Goal: Transaction & Acquisition: Purchase product/service

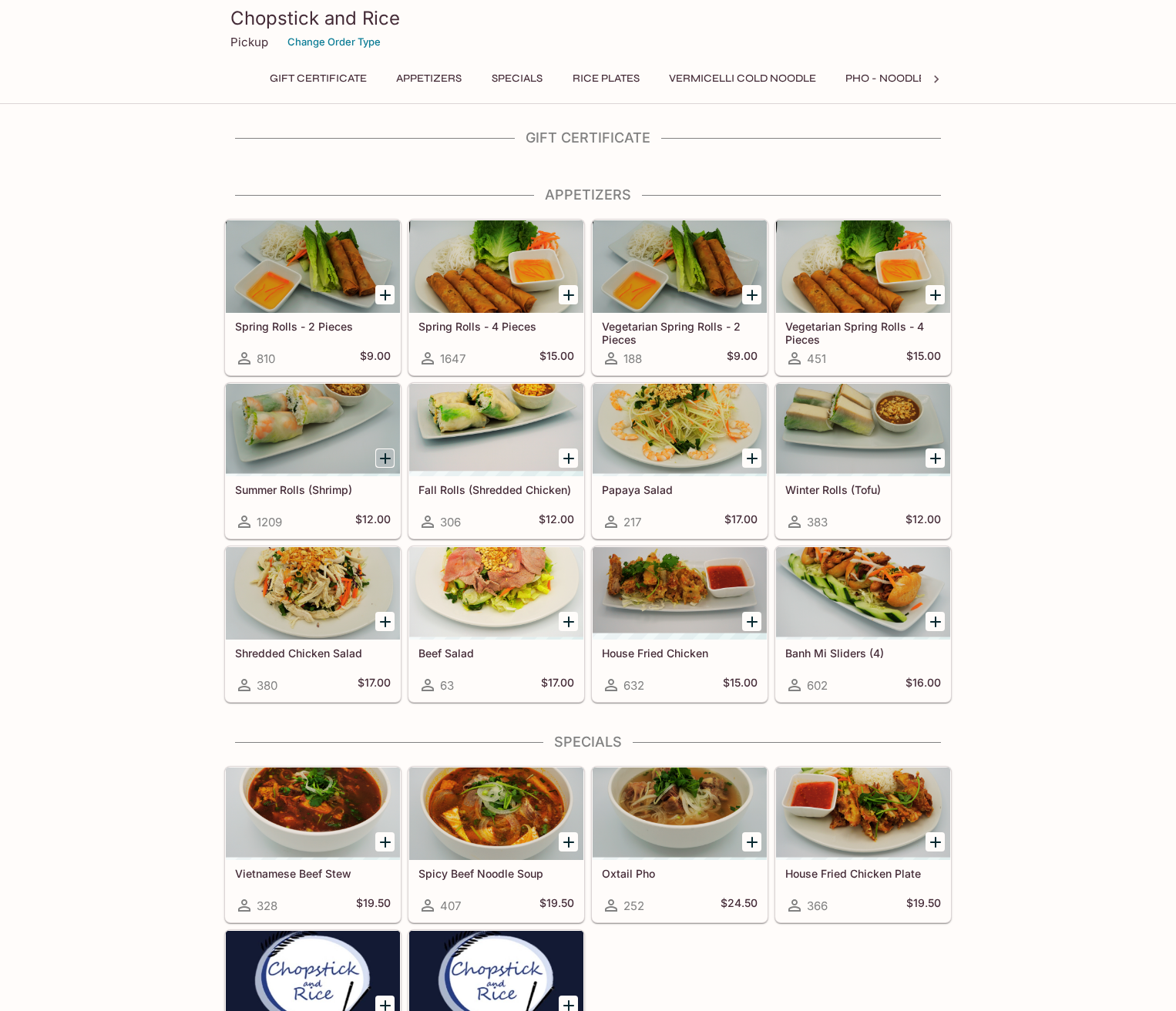
click at [382, 460] on icon "Add Summer Rolls (Shrimp)" at bounding box center [385, 458] width 18 height 18
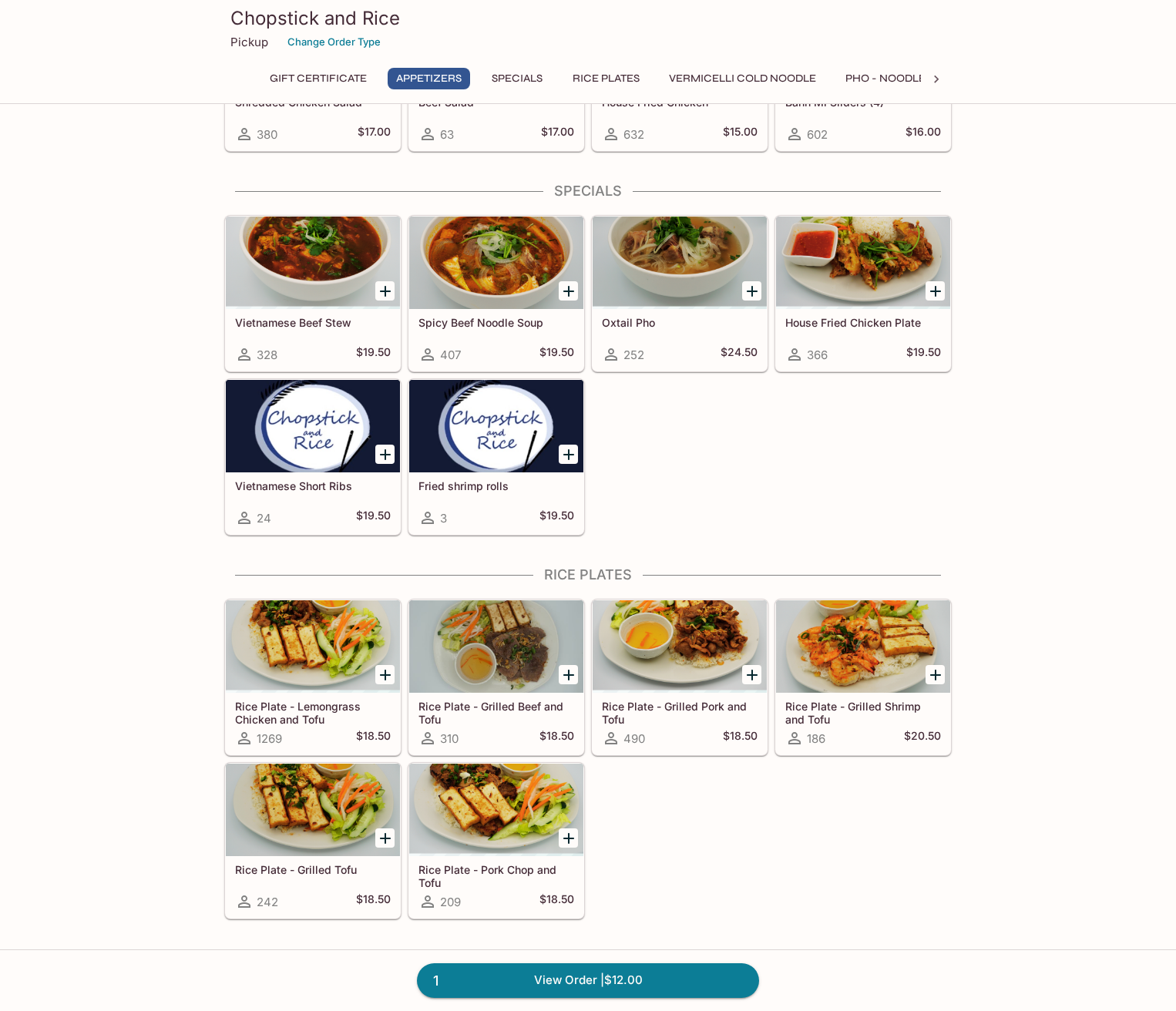
scroll to position [559, 0]
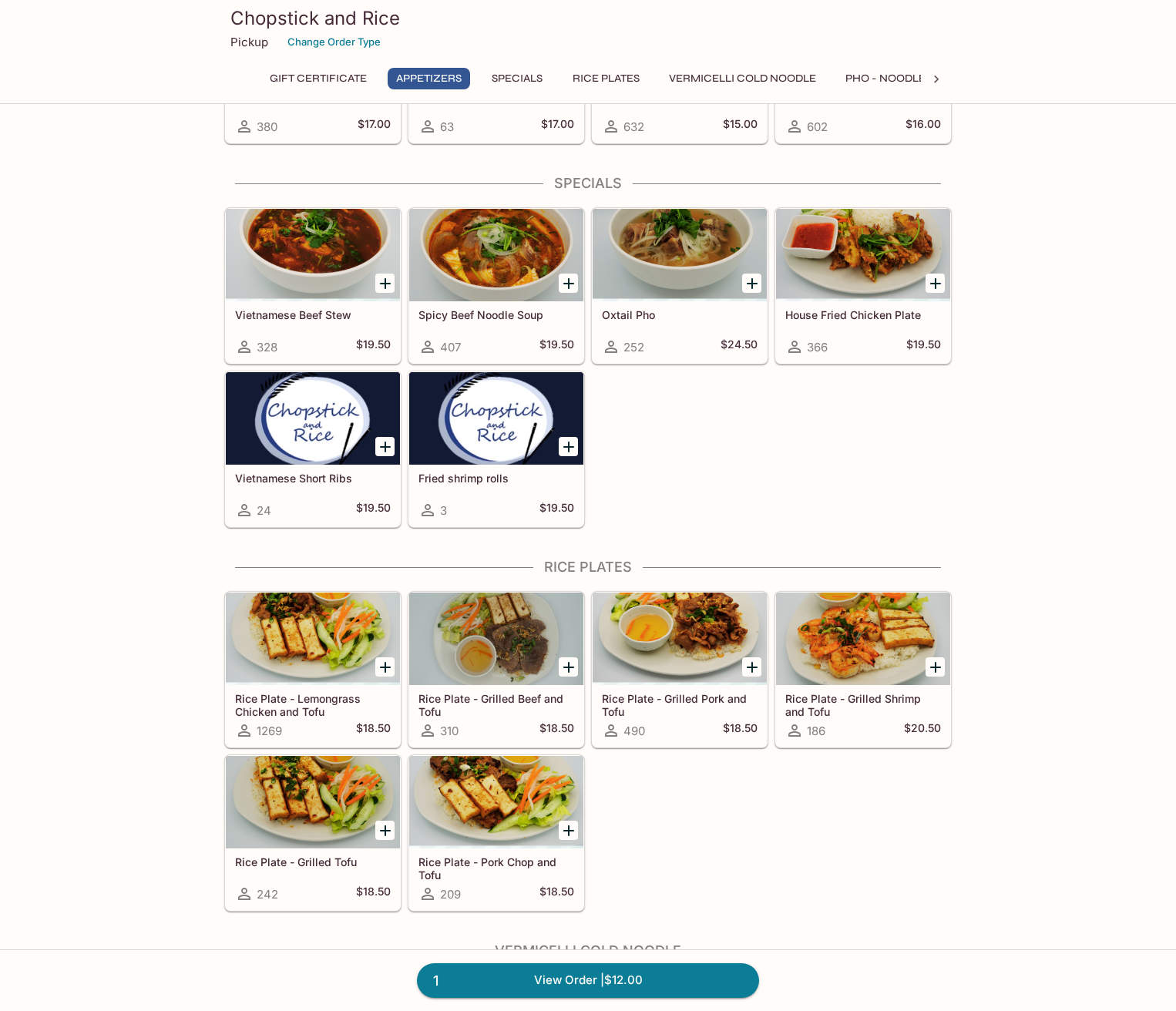
click at [388, 666] on icon "Add Rice Plate - Lemongrass Chicken and Tofu" at bounding box center [385, 667] width 18 height 18
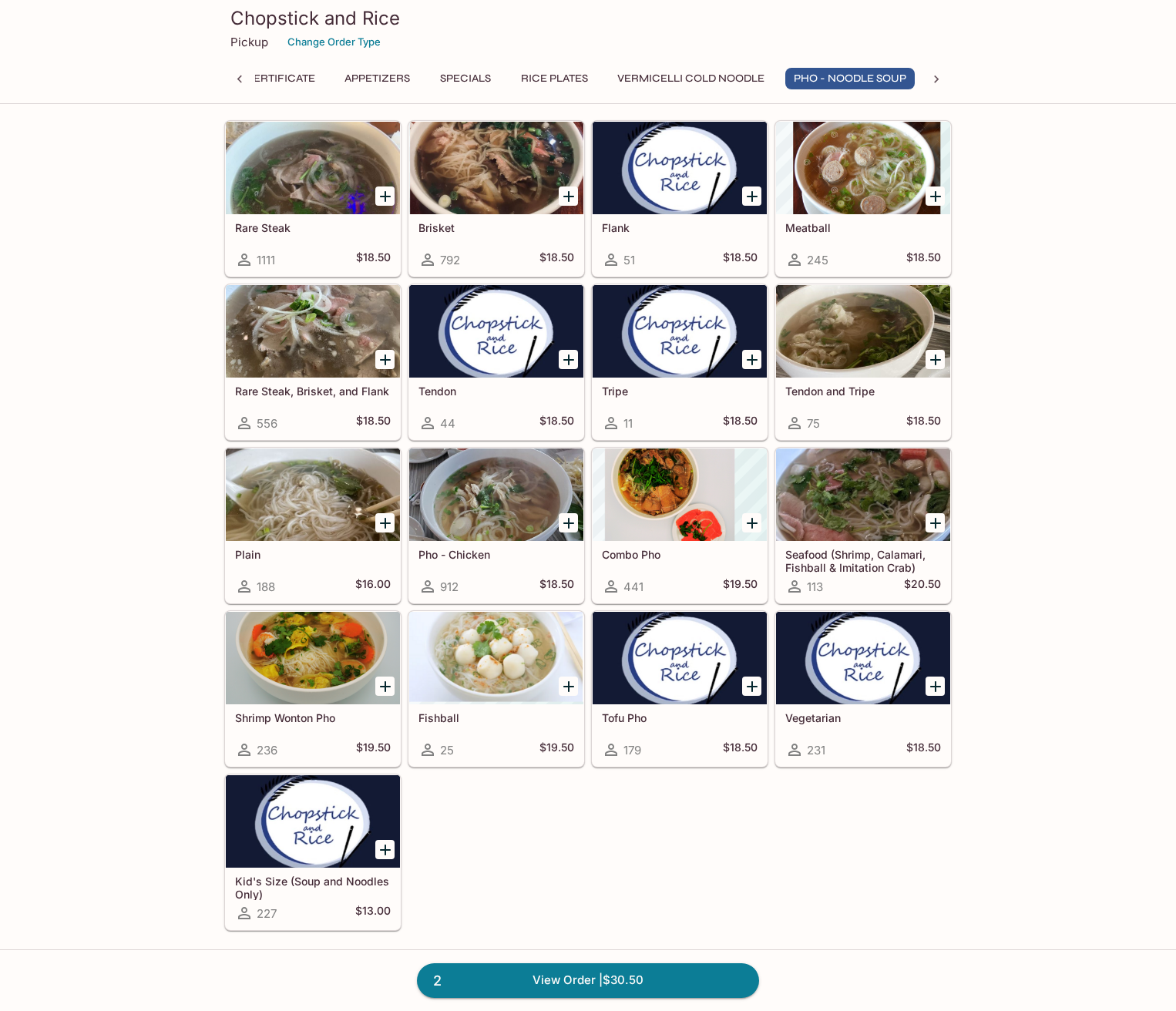
scroll to position [1800, 0]
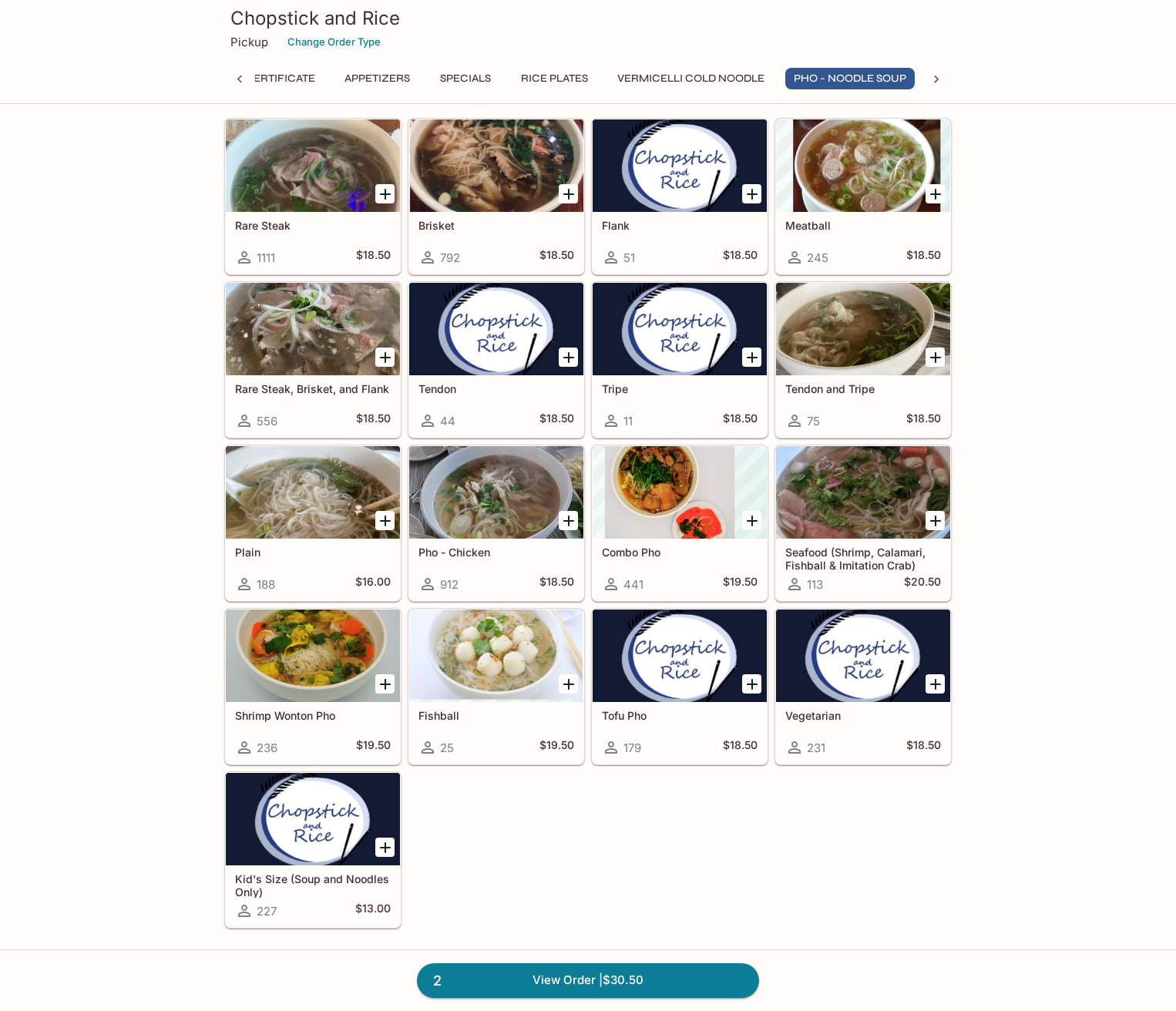
click at [384, 357] on icon "Add Rare Steak, Brisket, and Flank" at bounding box center [385, 357] width 10 height 10
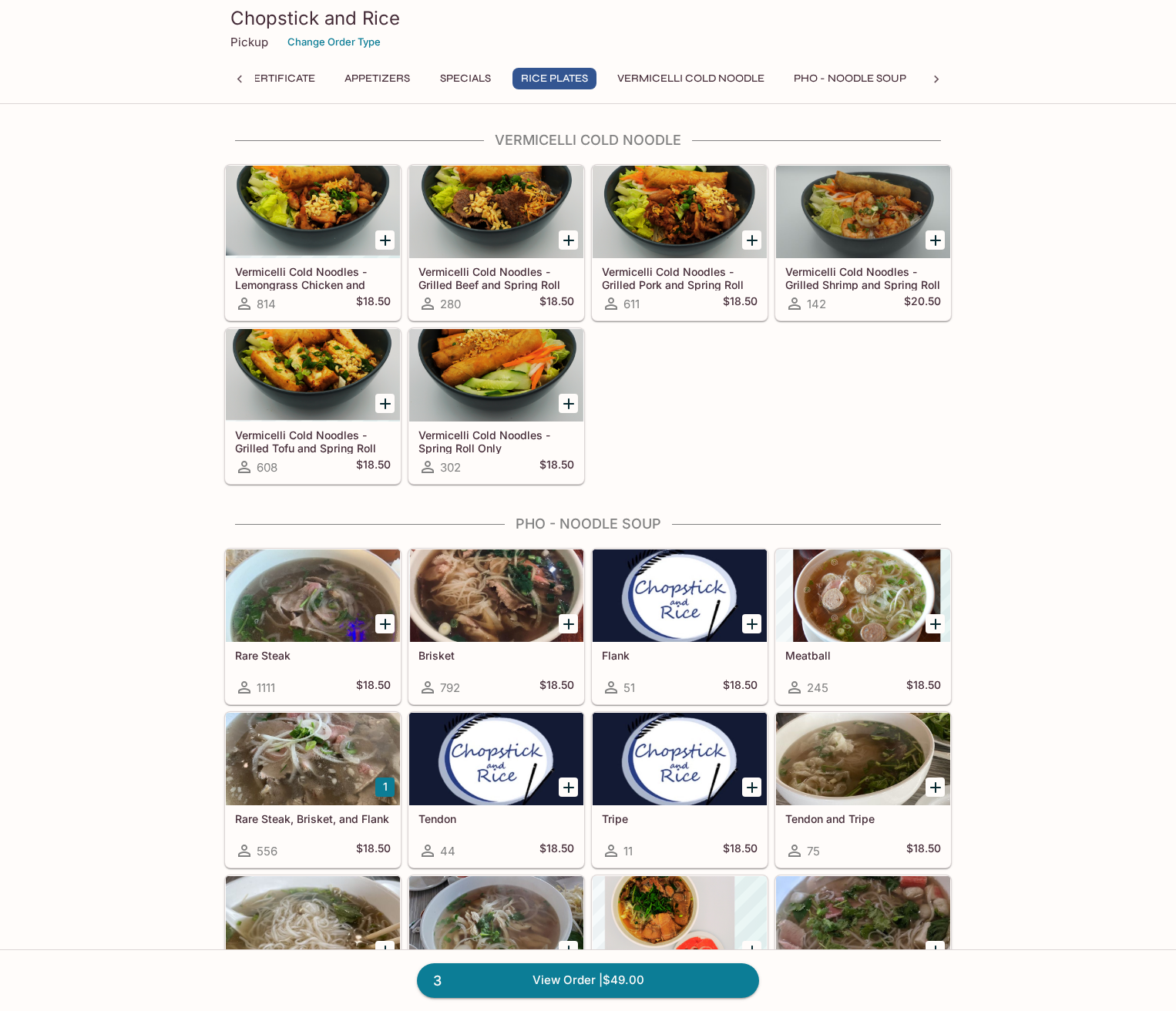
scroll to position [1329, 0]
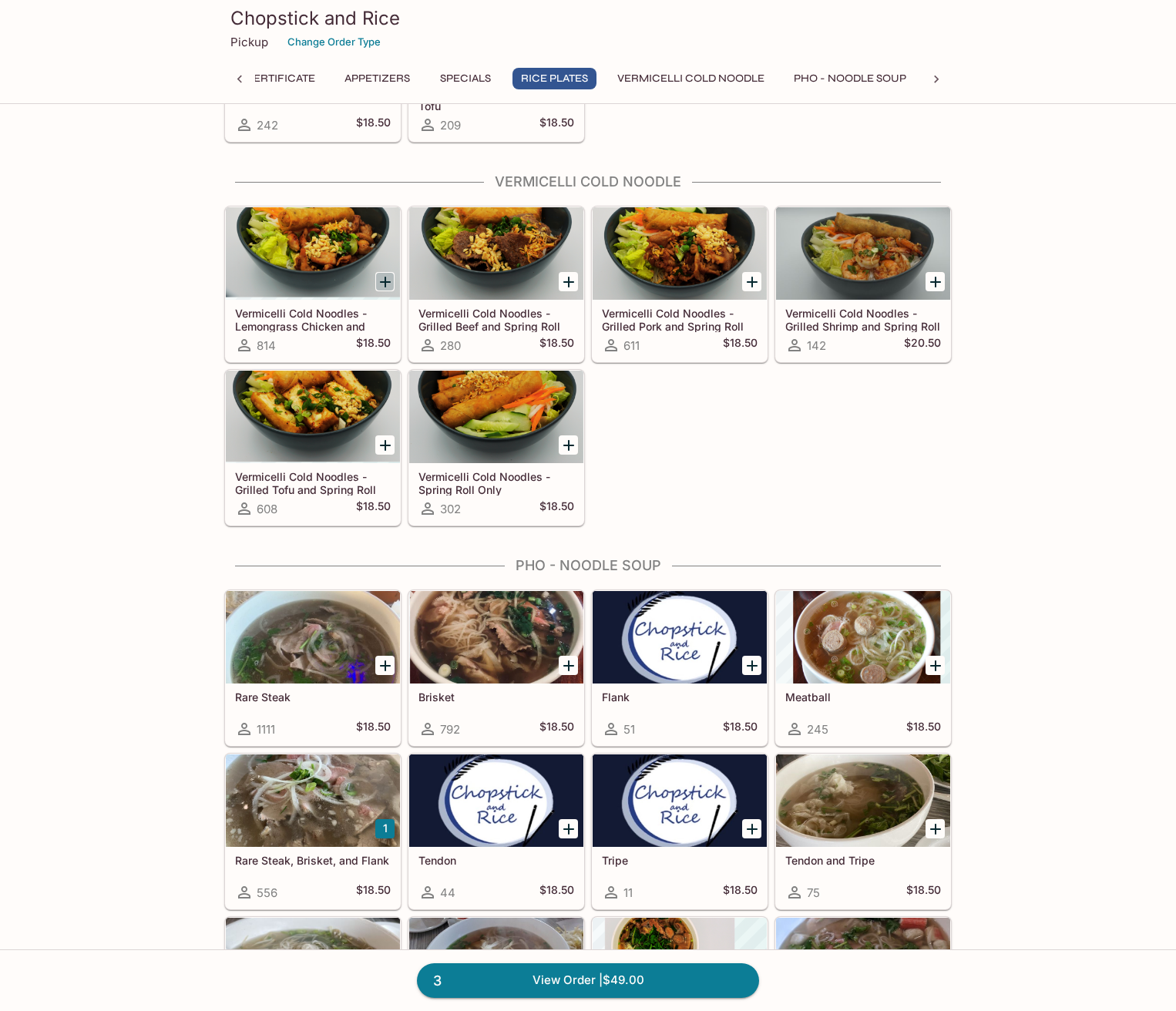
click at [380, 282] on icon "Add Vermicelli Cold Noodles - Lemongrass Chicken and Spring Roll" at bounding box center [385, 282] width 10 height 10
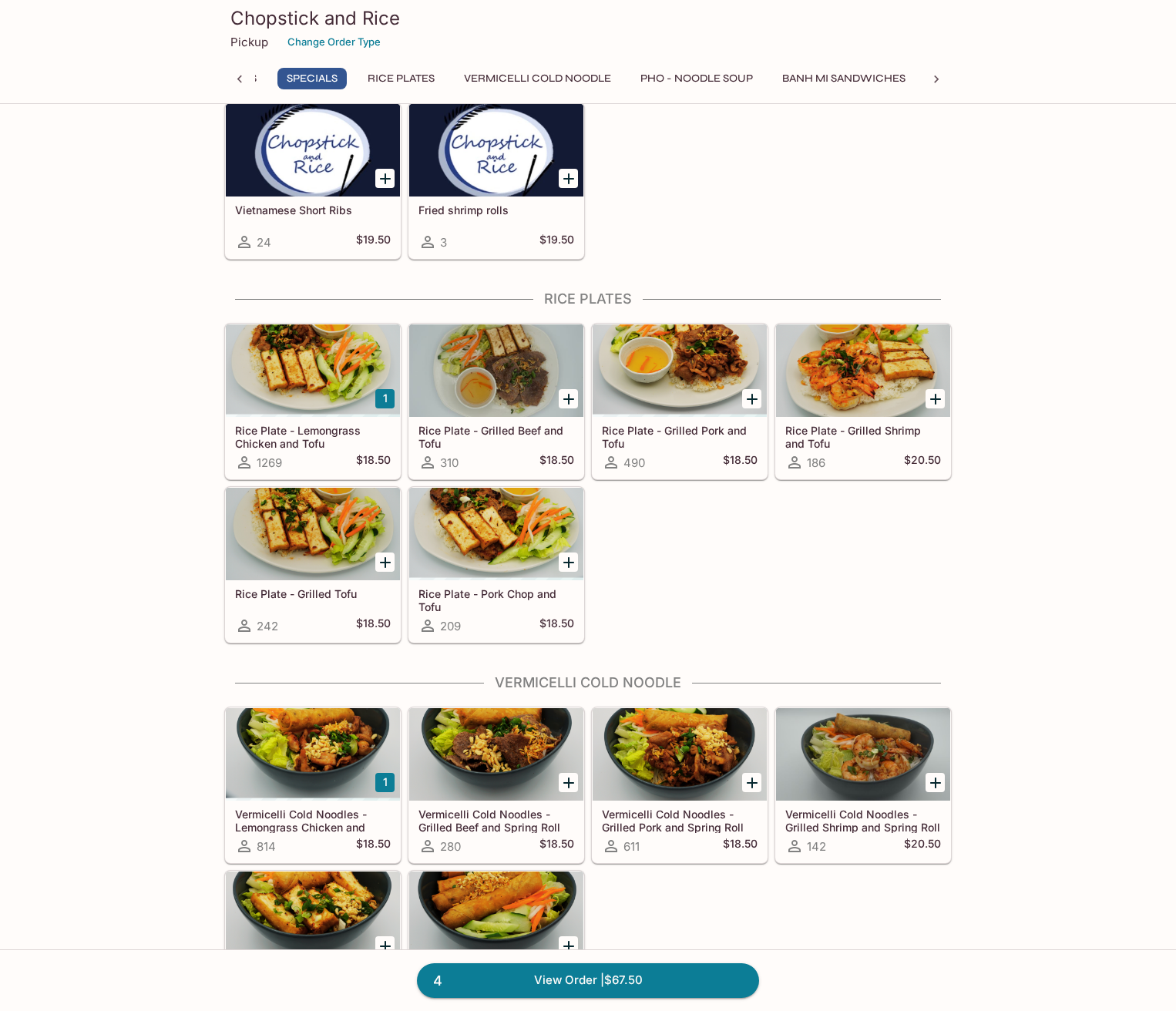
scroll to position [761, 0]
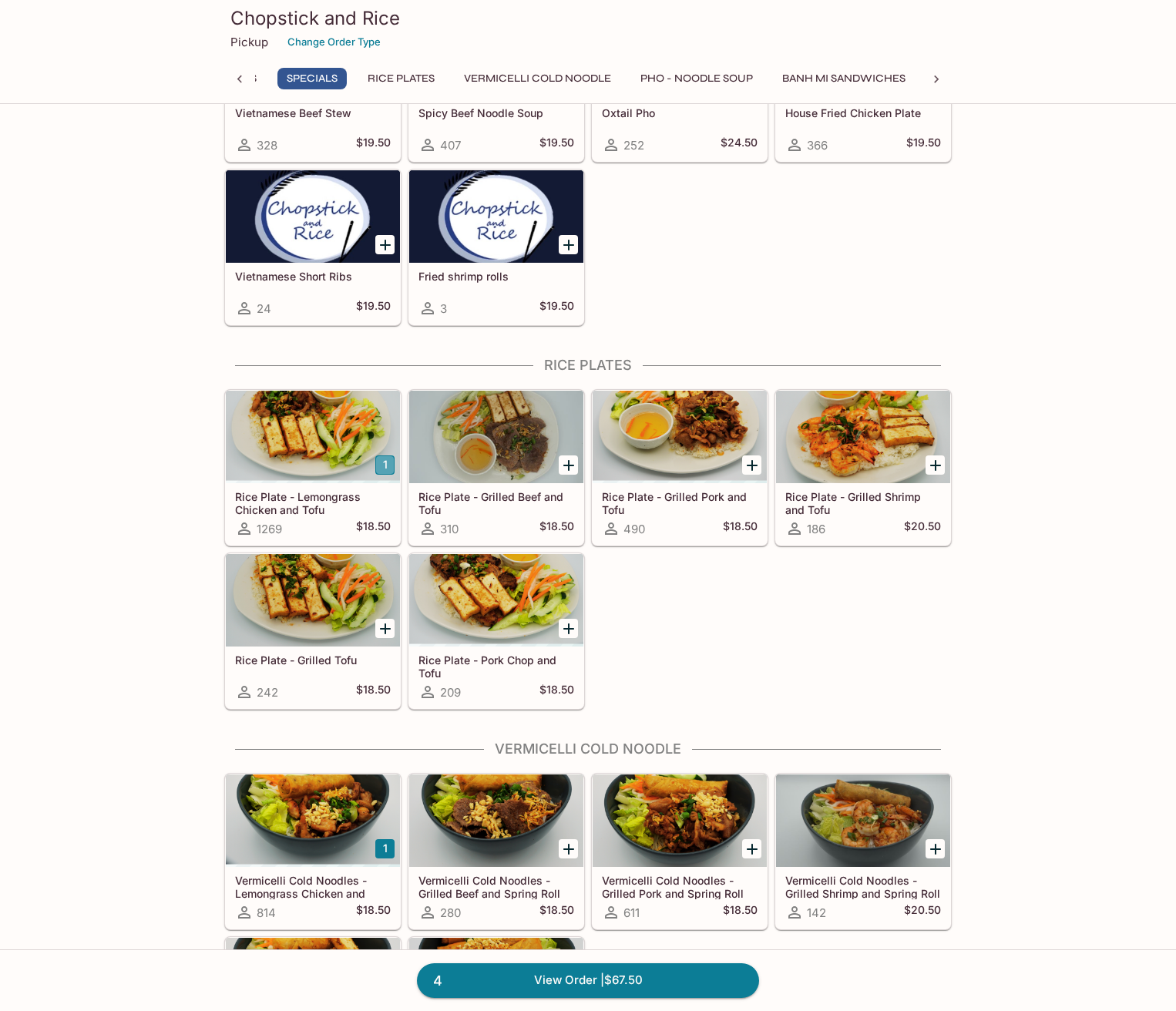
click at [382, 473] on button "1" at bounding box center [385, 465] width 19 height 19
click at [510, 988] on link "5 View Order | $86.00" at bounding box center [588, 981] width 342 height 34
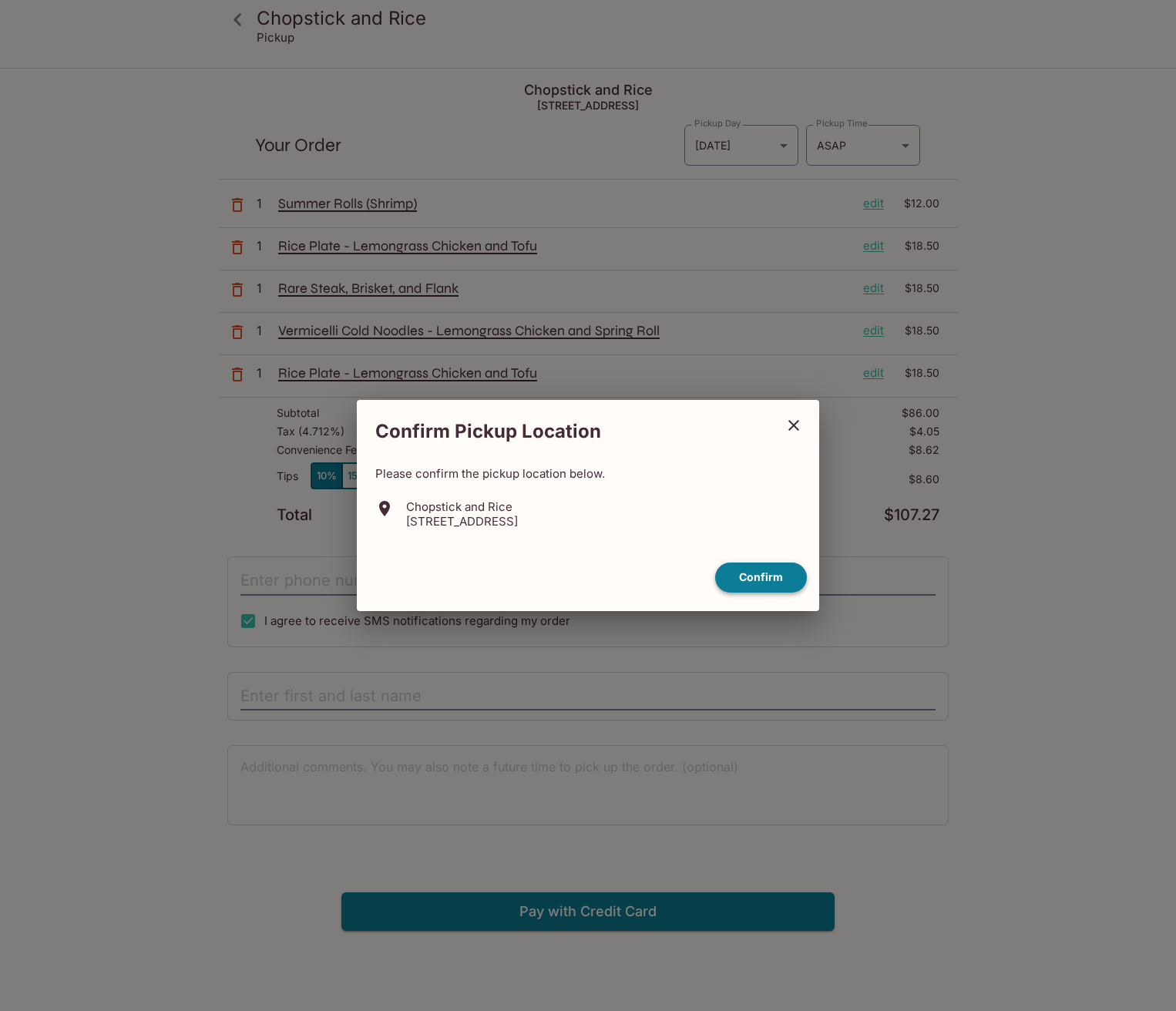
click at [754, 581] on button "Confirm" at bounding box center [761, 578] width 91 height 30
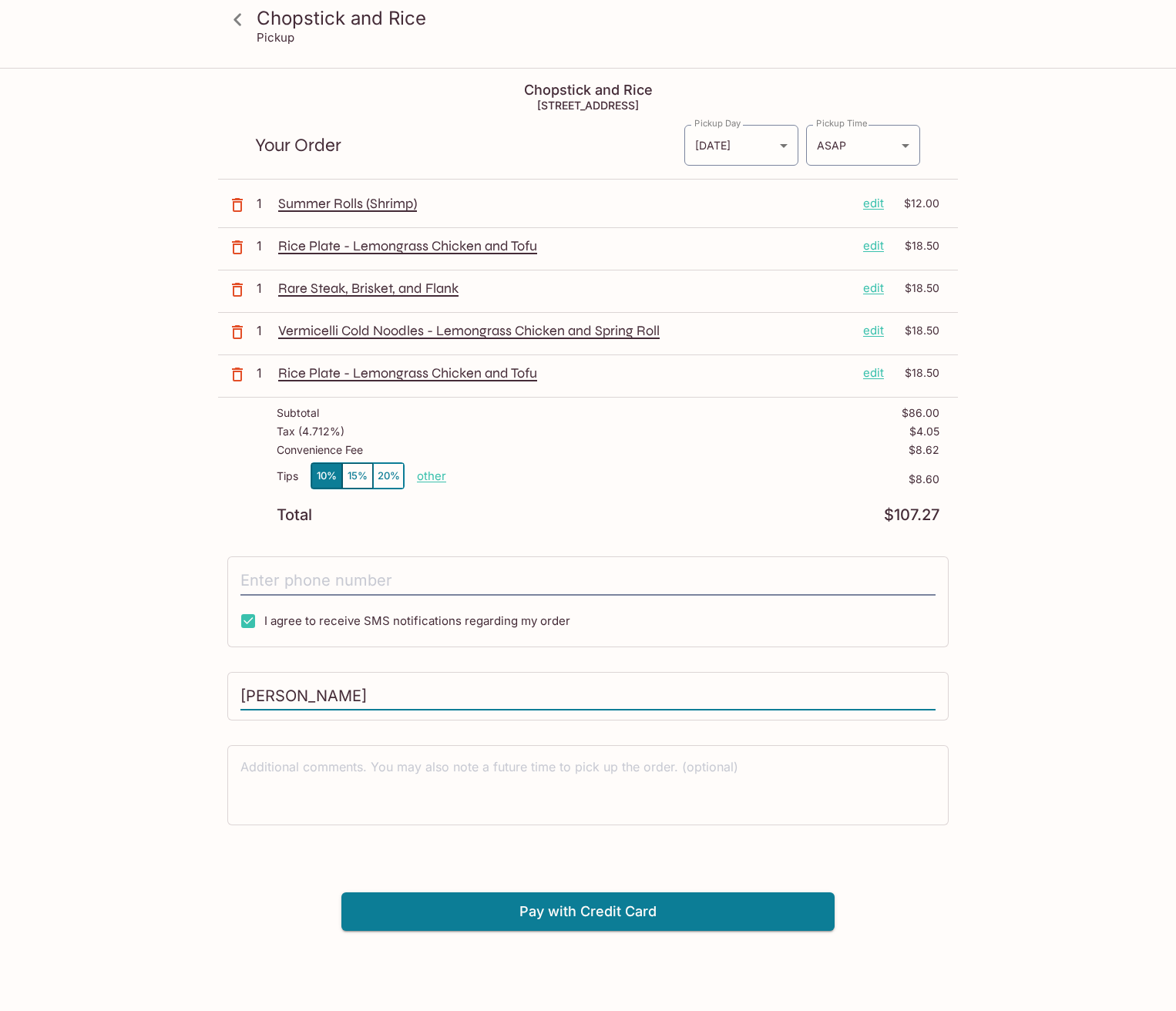
type input "[PERSON_NAME]"
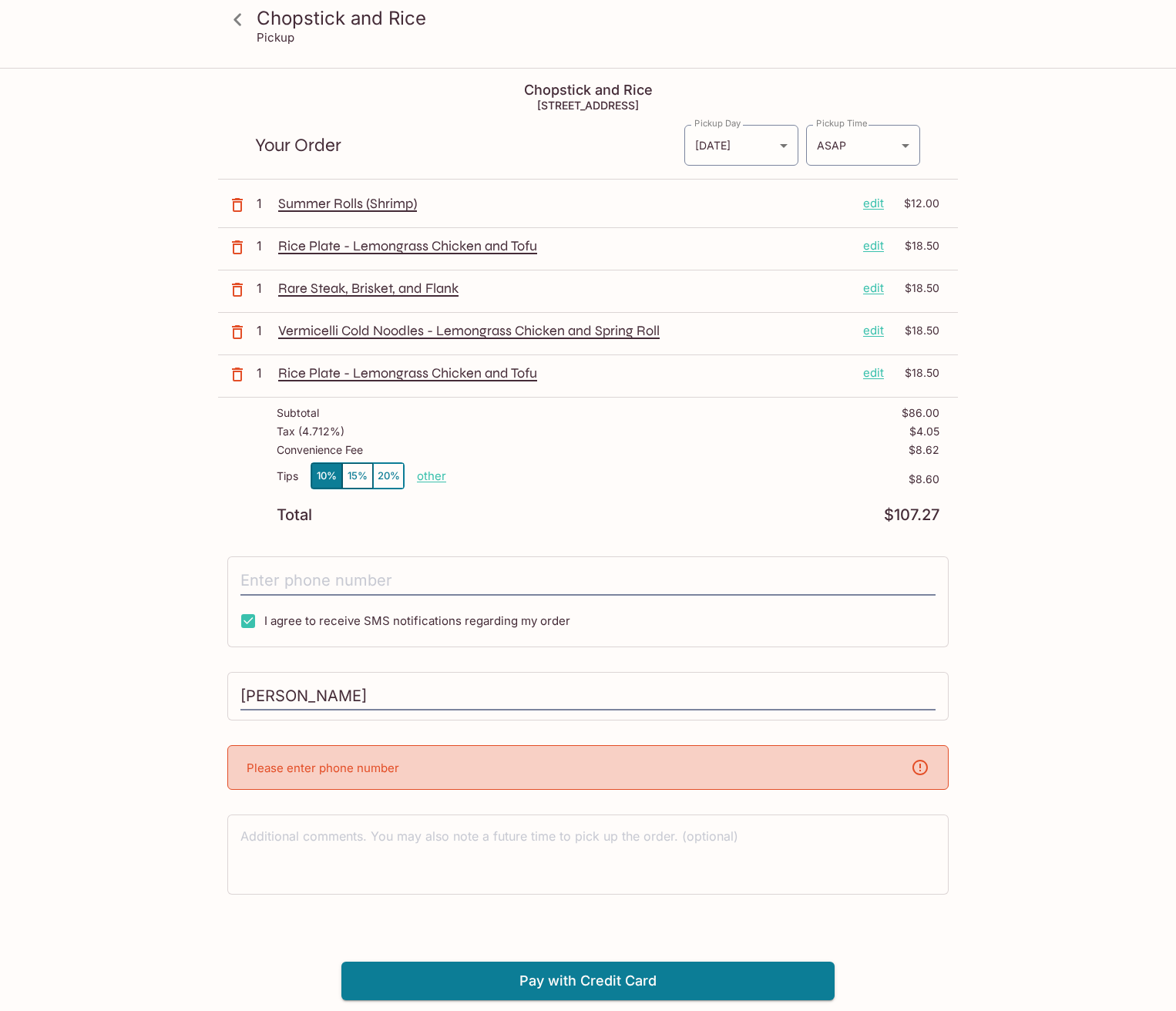
click at [584, 772] on div "Please enter phone number" at bounding box center [588, 768] width 722 height 45
click at [377, 769] on p "Please enter phone number" at bounding box center [322, 768] width 152 height 14
click at [921, 764] on icon at bounding box center [919, 768] width 18 height 18
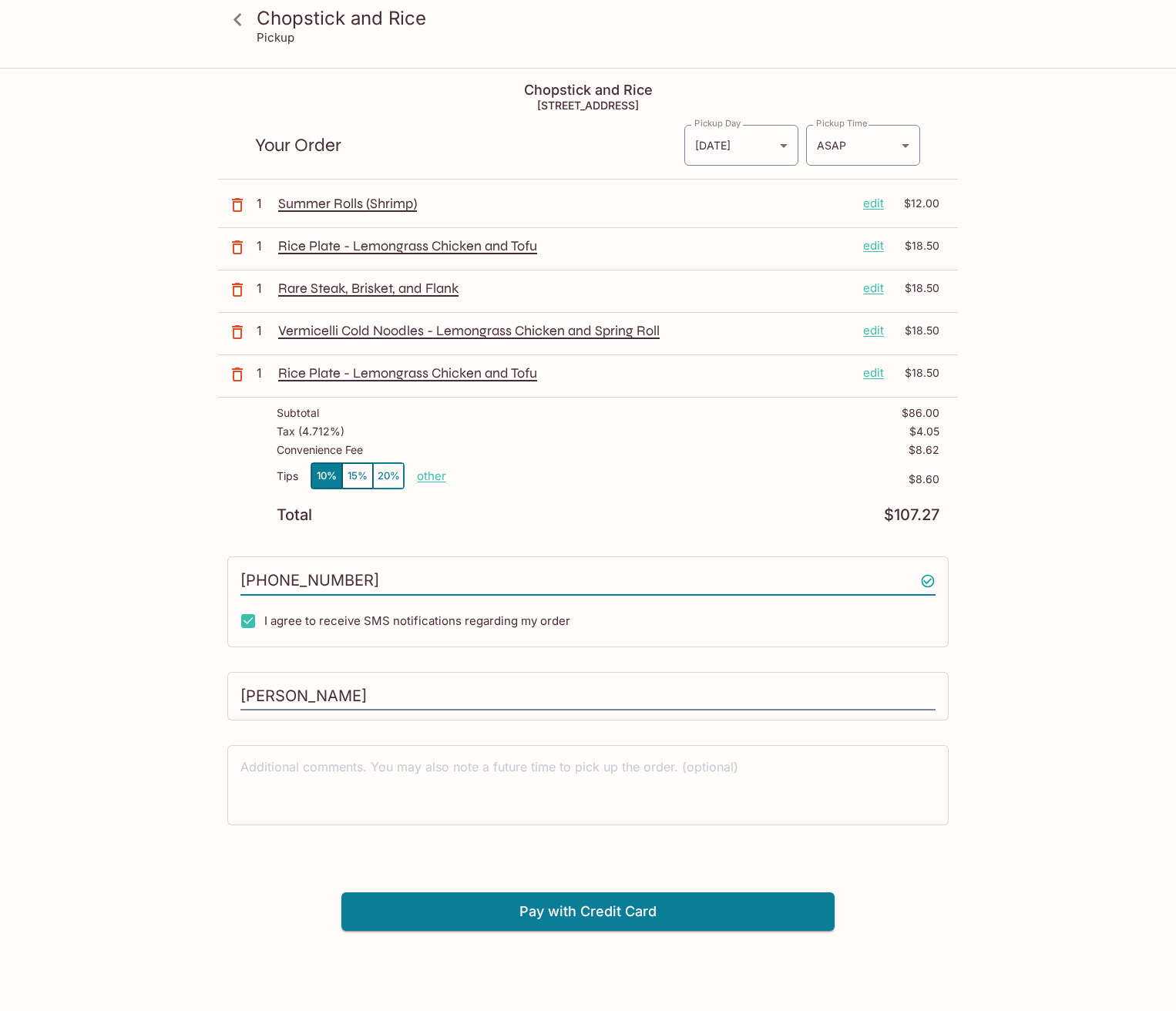
type input "[PHONE_NUMBER]"
